Goal: Information Seeking & Learning: Understand process/instructions

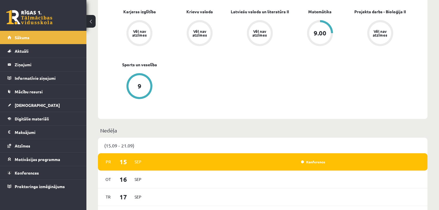
scroll to position [277, 0]
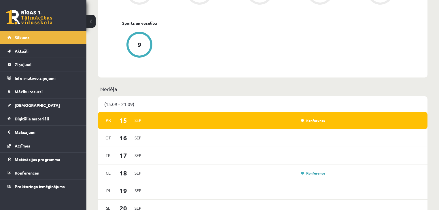
click at [309, 123] on div "Konference" at bounding box center [312, 121] width 29 height 6
click at [309, 122] on link "Konference" at bounding box center [313, 120] width 24 height 5
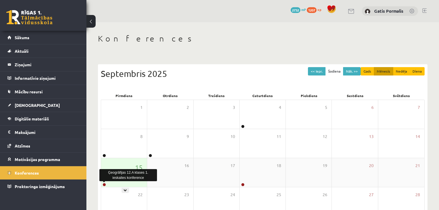
click at [103, 184] on link at bounding box center [104, 184] width 3 height 3
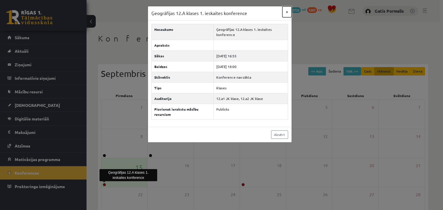
click at [286, 10] on button "×" at bounding box center [286, 11] width 9 height 11
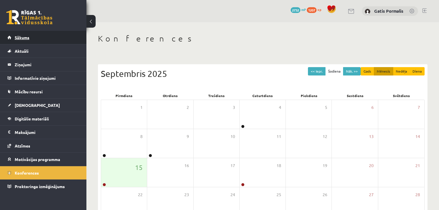
click at [38, 41] on link "Sākums" at bounding box center [43, 37] width 72 height 13
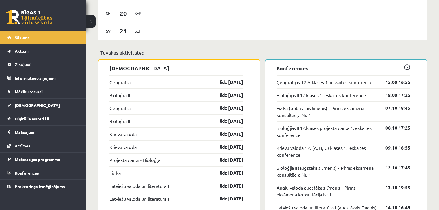
scroll to position [507, 0]
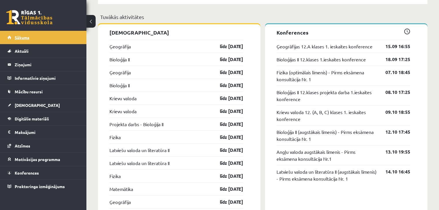
click at [24, 43] on link "Sākums" at bounding box center [43, 37] width 72 height 13
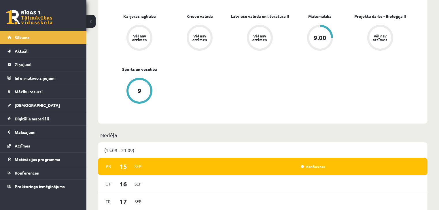
scroll to position [323, 0]
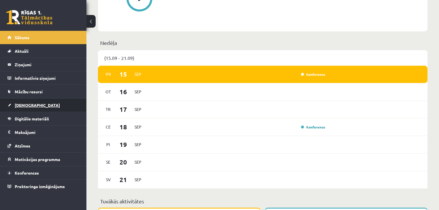
click at [64, 102] on link "[DEMOGRAPHIC_DATA]" at bounding box center [43, 105] width 72 height 13
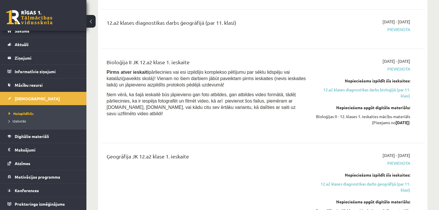
scroll to position [92, 0]
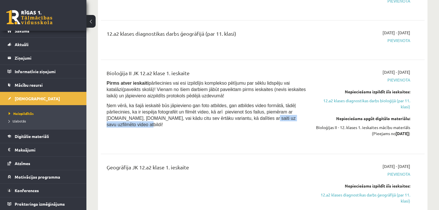
drag, startPoint x: 196, startPoint y: 118, endPoint x: 252, endPoint y: 118, distance: 56.5
click at [252, 118] on span "Ņem vērā, ka šajā ieskaitē būs jāpievieno gan foto atbildes, gan atbildes video…" at bounding box center [201, 115] width 189 height 24
click at [233, 126] on div "Bioloģija II JK 12.a2 klase 1. ieskaite Pirms atver ieskaiti pārliecinies vai e…" at bounding box center [206, 106] width 208 height 75
drag, startPoint x: 163, startPoint y: 117, endPoint x: 256, endPoint y: 117, distance: 92.8
click at [256, 117] on p "Ņem vērā, ka šajā ieskaitē būs jāpievieno gan foto atbildes, gan atbildes video…" at bounding box center [207, 114] width 200 height 25
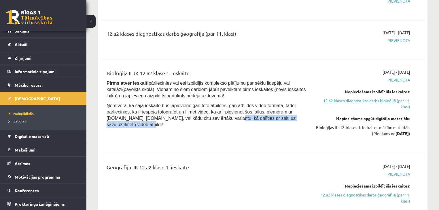
click at [252, 127] on div "Bioloģija II JK 12.a2 klase 1. ieskaite Pirms atver ieskaiti pārliecinies vai e…" at bounding box center [206, 106] width 208 height 75
